Goal: Task Accomplishment & Management: Complete application form

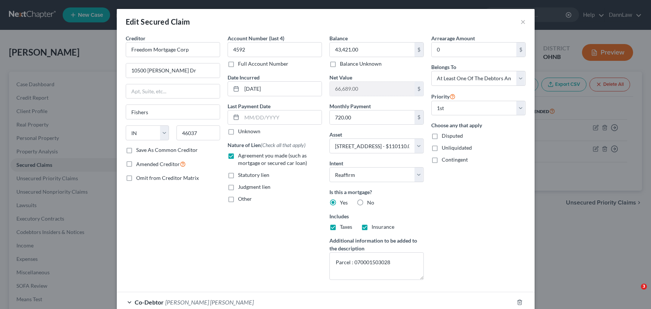
select select "15"
select select "9"
select select "2"
select select "3"
select select "0"
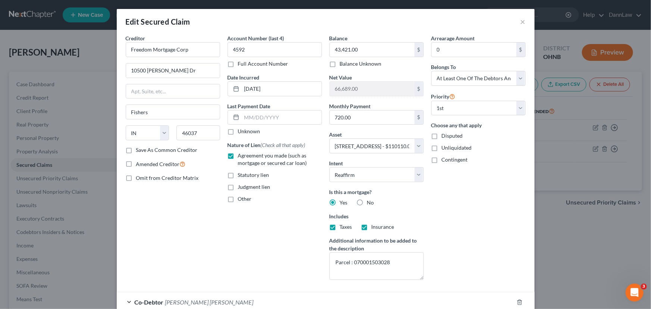
click at [517, 26] on div "Edit Secured Claim ×" at bounding box center [326, 21] width 418 height 25
click at [521, 23] on button "×" at bounding box center [523, 21] width 5 height 9
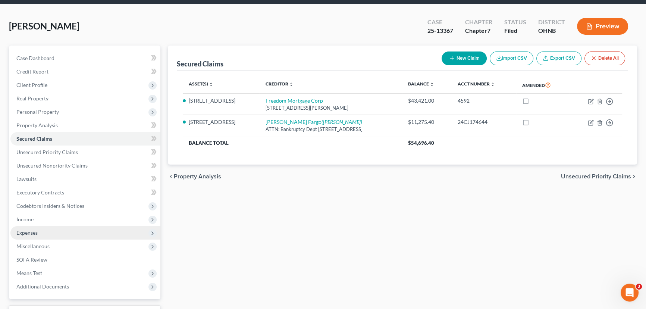
scroll to position [34, 0]
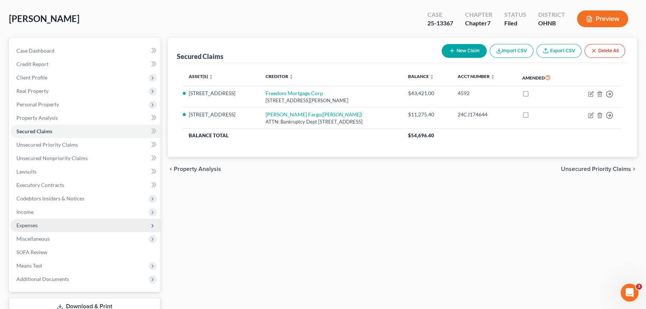
click at [56, 223] on span "Expenses" at bounding box center [85, 225] width 150 height 13
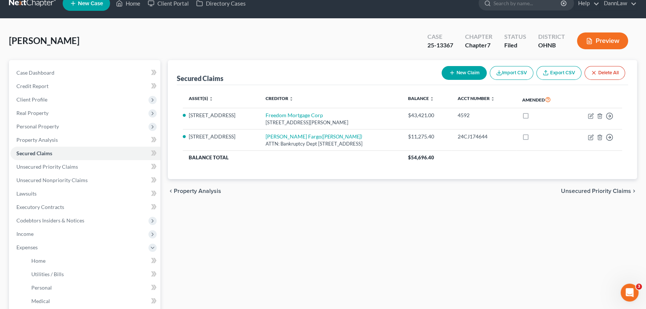
scroll to position [0, 0]
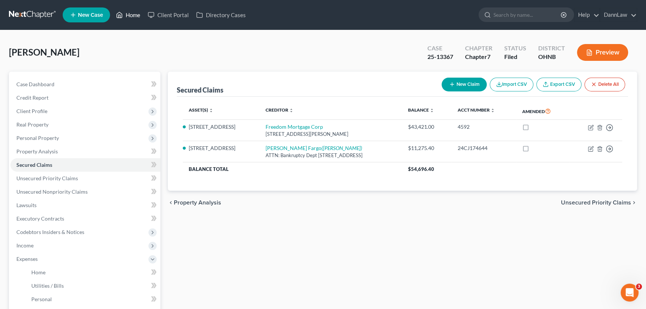
click at [141, 13] on link "Home" at bounding box center [128, 14] width 32 height 13
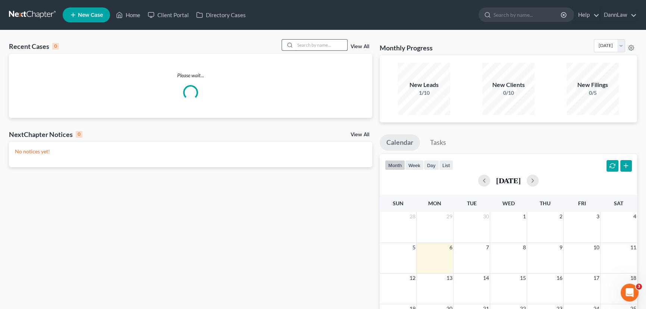
click at [317, 47] on input "search" at bounding box center [321, 45] width 52 height 11
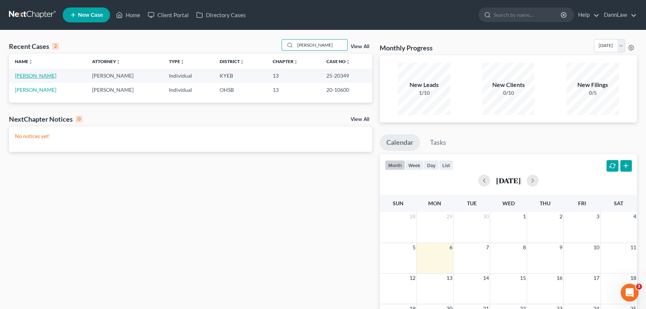
type input "[PERSON_NAME]"
click at [29, 78] on link "[PERSON_NAME]" at bounding box center [35, 75] width 41 height 6
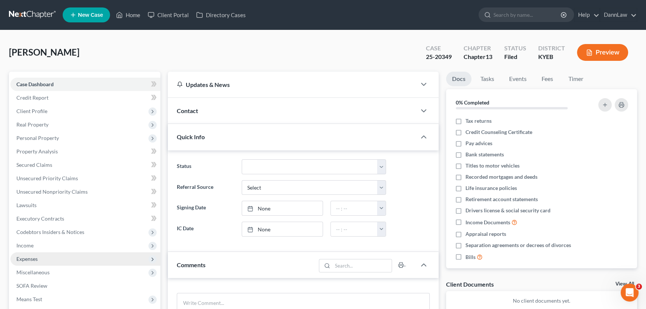
click at [37, 260] on span "Expenses" at bounding box center [26, 259] width 21 height 6
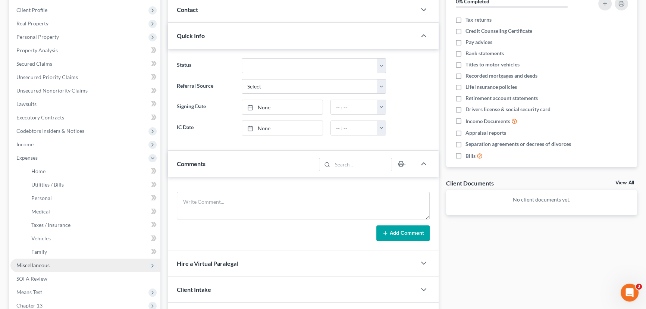
scroll to position [101, 0]
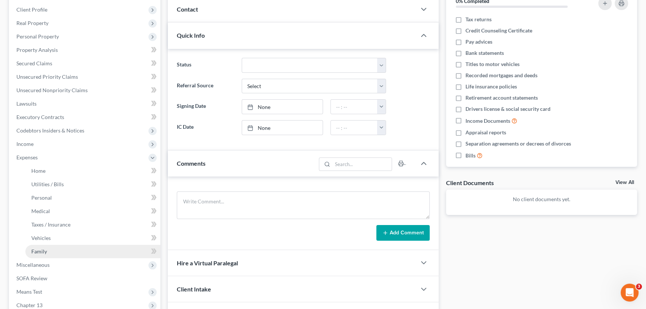
click at [44, 251] on span "Family" at bounding box center [39, 251] width 16 height 6
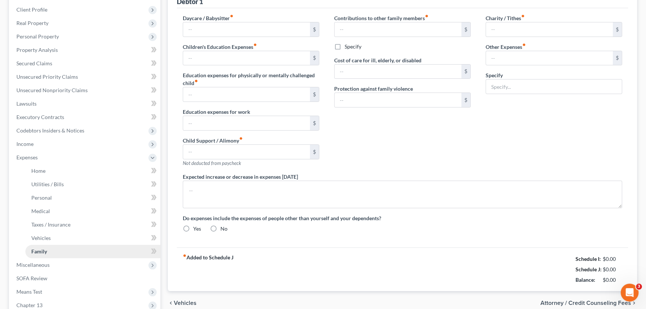
scroll to position [33, 0]
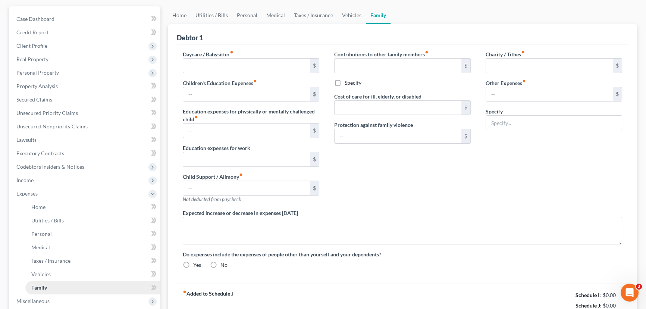
type input "0.00"
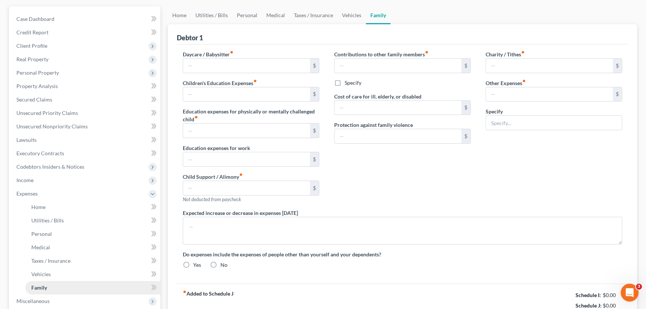
type input "0.00"
type input "370.00"
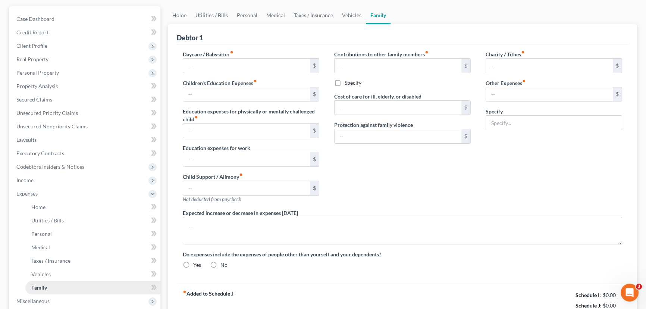
type input "Petcare"
radio input "true"
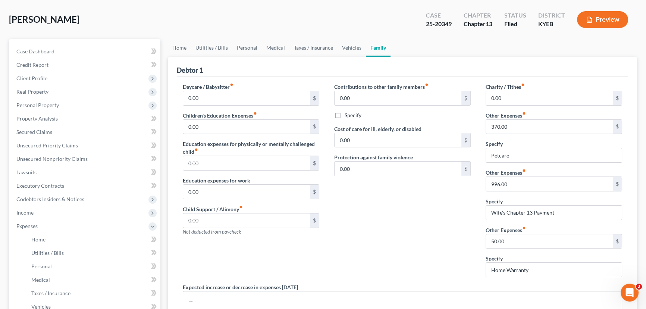
scroll to position [0, 0]
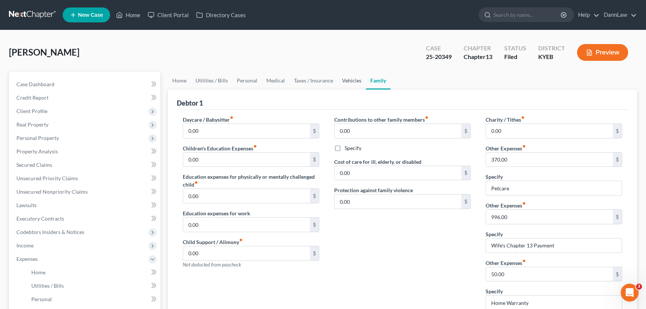
click at [343, 82] on link "Vehicles" at bounding box center [352, 81] width 28 height 18
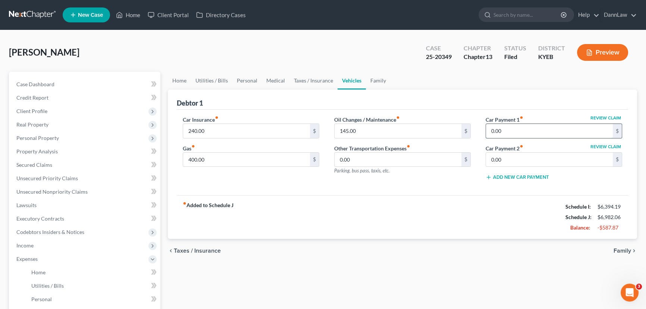
click at [554, 133] on input "0.00" at bounding box center [549, 131] width 127 height 14
type input "485.00"
click at [540, 219] on div "fiber_manual_record Added to Schedule J Schedule I: $6,394.19 Schedule J: $7,46…" at bounding box center [403, 217] width 452 height 44
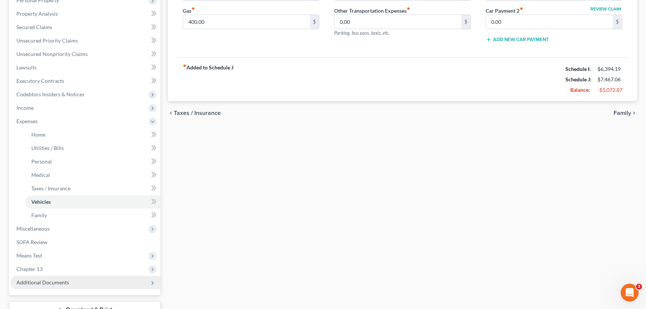
scroll to position [194, 0]
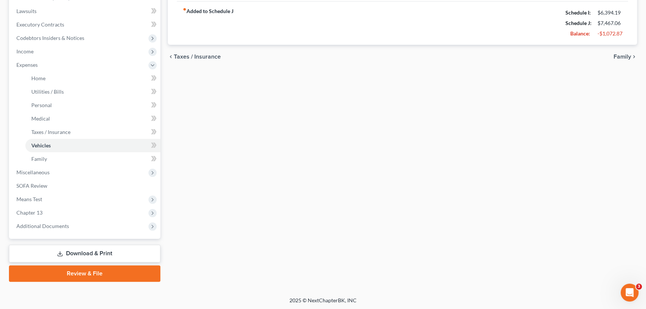
click at [65, 247] on link "Download & Print" at bounding box center [84, 254] width 151 height 18
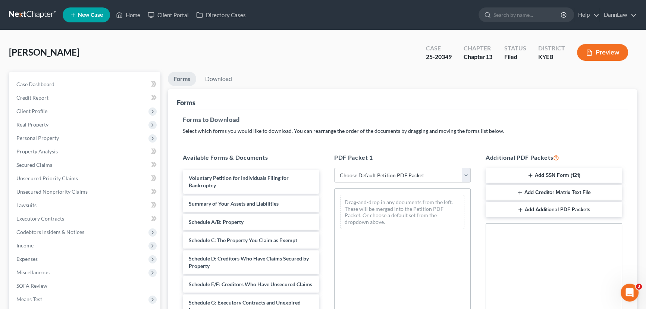
click at [407, 176] on select "Choose Default Petition PDF Packet Complete Bankruptcy Petition (all forms and …" at bounding box center [402, 175] width 137 height 15
select select "2"
click at [334, 168] on select "Choose Default Petition PDF Packet Complete Bankruptcy Petition (all forms and …" at bounding box center [402, 175] width 137 height 15
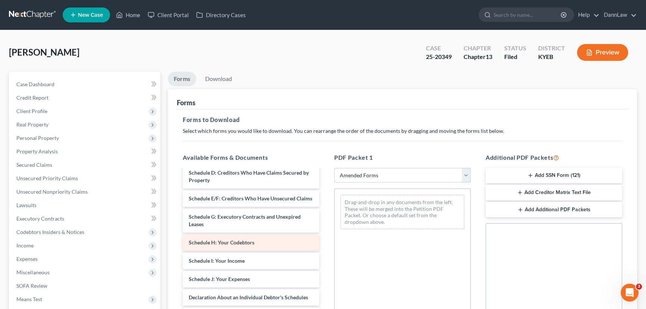
scroll to position [101, 0]
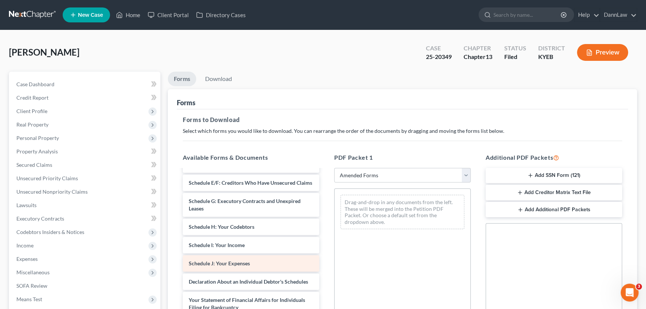
click at [254, 268] on div "Schedule J: Your Expenses" at bounding box center [251, 263] width 137 height 16
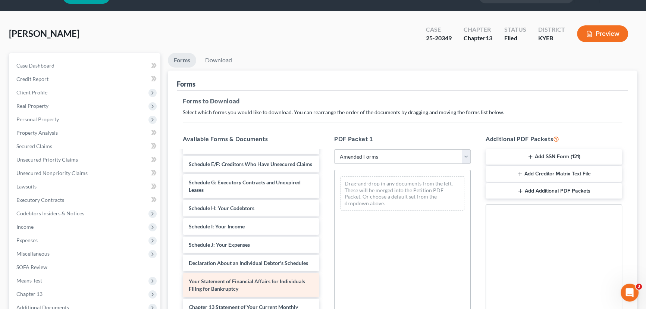
scroll to position [34, 0]
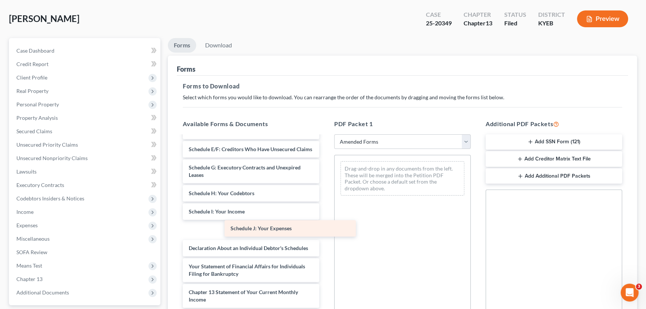
drag, startPoint x: 223, startPoint y: 237, endPoint x: 387, endPoint y: 209, distance: 166.2
click at [325, 210] on div "Schedule J: Your Expenses Voluntary Petition for Individuals Filing for Bankrup…" at bounding box center [251, 221] width 149 height 372
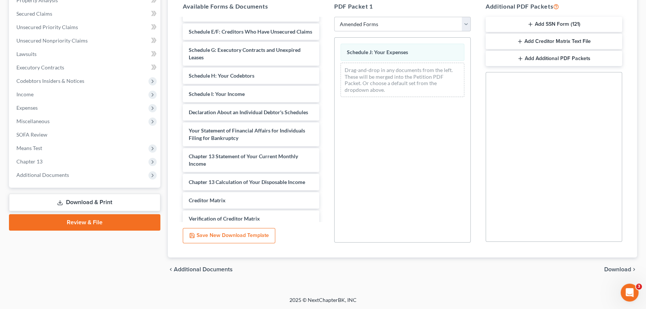
click at [612, 267] on span "Download" at bounding box center [617, 269] width 27 height 6
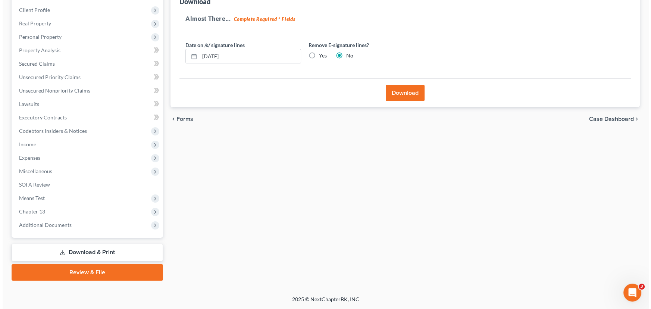
scroll to position [100, 0]
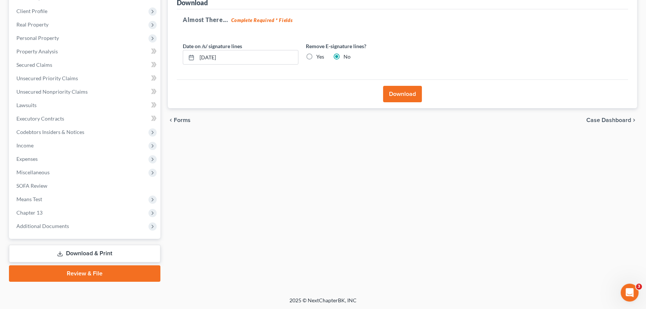
click at [423, 87] on div "Download" at bounding box center [403, 93] width 452 height 29
click at [410, 93] on button "Download" at bounding box center [402, 94] width 39 height 16
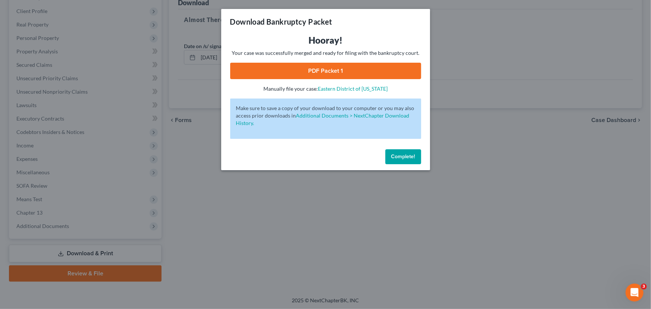
click at [262, 63] on link "PDF Packet 1" at bounding box center [325, 71] width 191 height 16
